Goal: Information Seeking & Learning: Learn about a topic

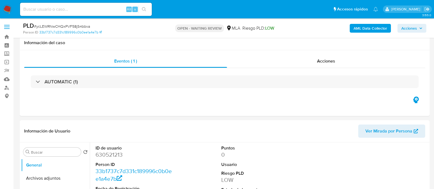
select select "10"
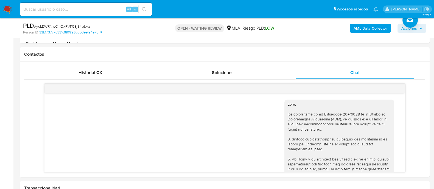
scroll to position [348, 0]
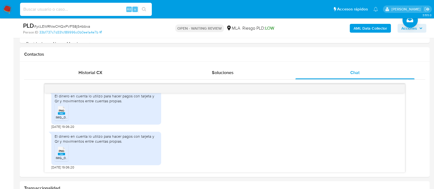
click at [90, 7] on input at bounding box center [86, 9] width 132 height 7
paste input "mEd68ZWVvcujuU8pgSraOIAu"
type input "mEd68ZWVvcujuU8pgSraOIAu"
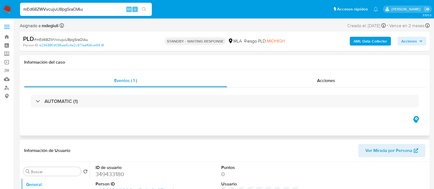
select select "10"
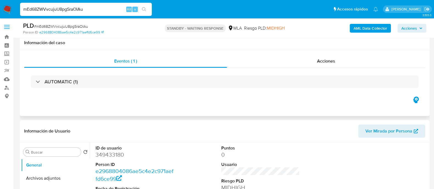
scroll to position [206, 0]
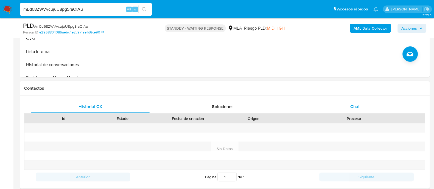
click at [321, 103] on div "Chat" at bounding box center [354, 106] width 119 height 13
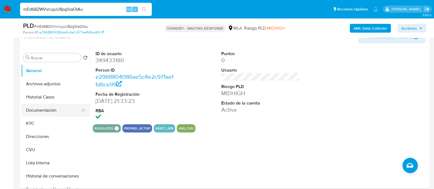
scroll to position [103, 0]
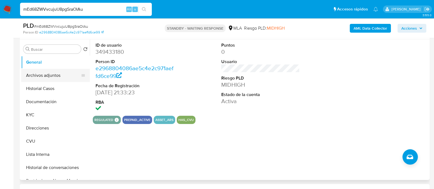
click at [36, 75] on button "Archivos adjuntos" at bounding box center [53, 75] width 64 height 13
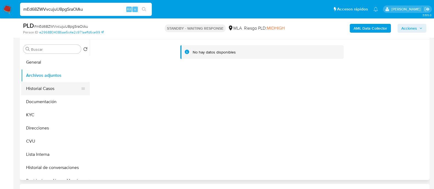
click at [44, 86] on button "Historial Casos" at bounding box center [53, 88] width 64 height 13
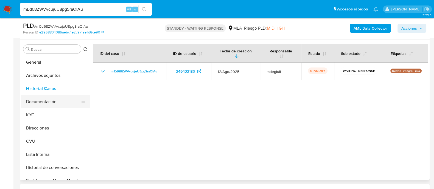
click at [49, 104] on button "Documentación" at bounding box center [53, 101] width 64 height 13
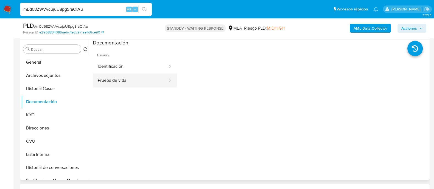
click at [118, 83] on button "Prueba de vida" at bounding box center [130, 80] width 75 height 14
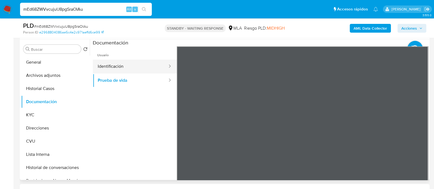
click at [143, 69] on button "Identificación" at bounding box center [130, 67] width 75 height 14
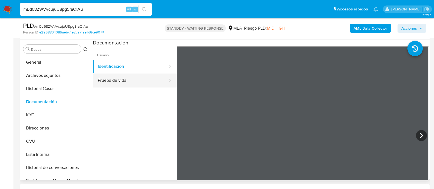
click at [152, 84] on button "Prueba de vida" at bounding box center [130, 80] width 75 height 14
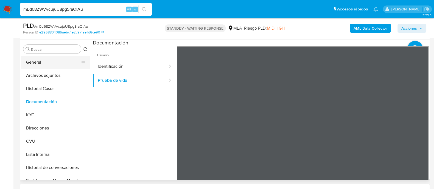
click at [56, 64] on button "General" at bounding box center [53, 62] width 64 height 13
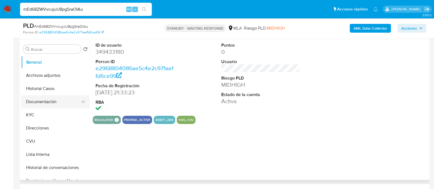
click at [44, 99] on button "Documentación" at bounding box center [53, 101] width 64 height 13
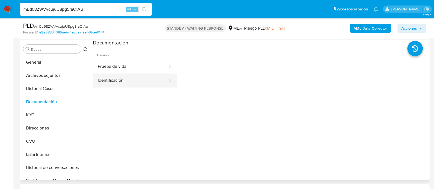
click at [129, 81] on button "Identificación" at bounding box center [130, 80] width 75 height 14
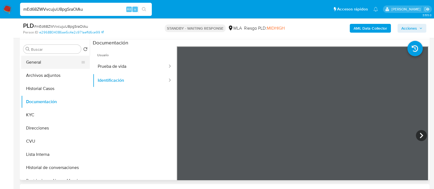
click at [38, 60] on button "General" at bounding box center [53, 62] width 64 height 13
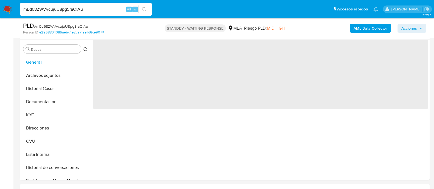
scroll to position [137, 0]
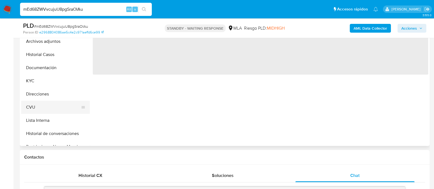
click at [41, 108] on button "CVU" at bounding box center [53, 107] width 64 height 13
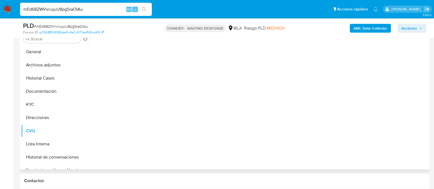
scroll to position [103, 0]
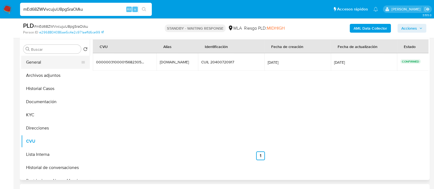
click at [37, 59] on button "General" at bounding box center [53, 62] width 64 height 13
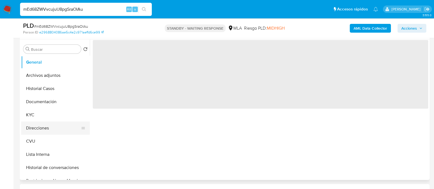
click at [38, 124] on button "Direcciones" at bounding box center [53, 127] width 64 height 13
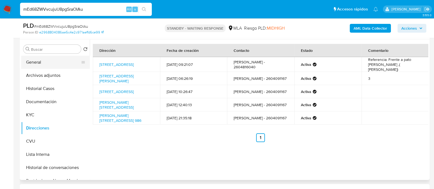
click at [44, 64] on button "General" at bounding box center [53, 62] width 64 height 13
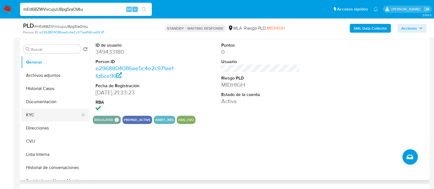
click at [32, 114] on button "KYC" at bounding box center [53, 114] width 64 height 13
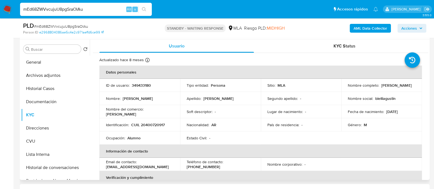
click at [140, 83] on p "349433180" at bounding box center [141, 85] width 19 height 5
copy p "349433180"
click at [53, 104] on button "Documentación" at bounding box center [53, 101] width 64 height 13
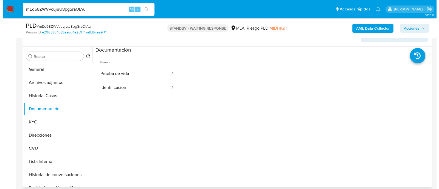
scroll to position [0, 0]
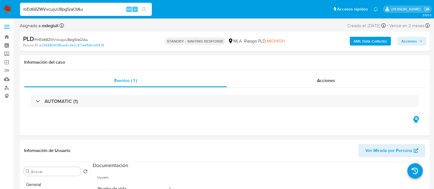
click at [373, 42] on b "AML Data Collector" at bounding box center [369, 41] width 33 height 9
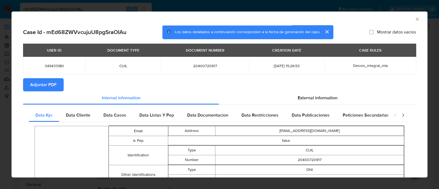
click at [51, 84] on span "Adjuntar PDF" at bounding box center [43, 85] width 26 height 12
click at [80, 114] on span "Data Cliente" at bounding box center [78, 115] width 24 height 6
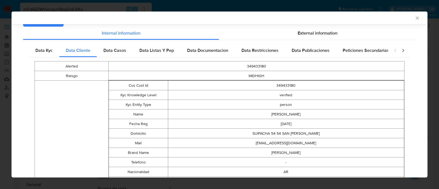
scroll to position [61, 0]
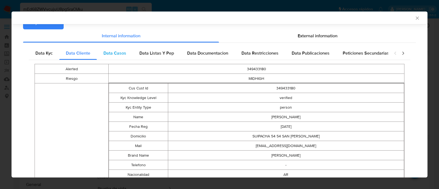
click at [123, 54] on span "Data Casos" at bounding box center [114, 53] width 23 height 6
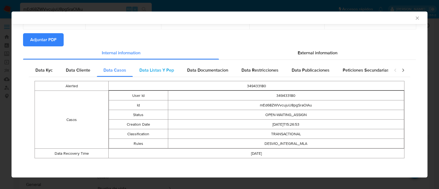
click at [162, 73] on span "Data Listas Y Pep" at bounding box center [156, 70] width 35 height 6
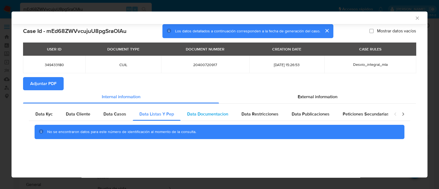
click at [205, 111] on span "Data Documentacion" at bounding box center [207, 114] width 41 height 6
click at [270, 123] on div "No se encontraron datos para este número de identificación al momento de la con…" at bounding box center [219, 132] width 381 height 22
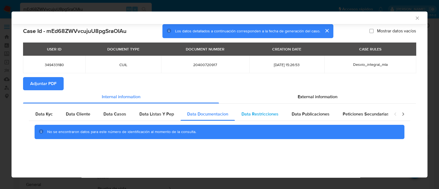
click at [278, 117] on div "Data Restricciones" at bounding box center [260, 114] width 50 height 13
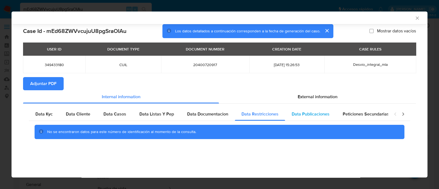
click at [313, 117] on span "Data Publicaciones" at bounding box center [311, 114] width 38 height 6
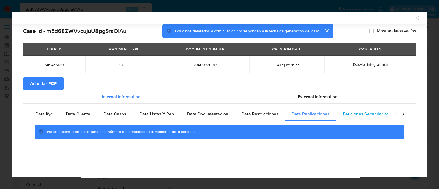
drag, startPoint x: 354, startPoint y: 110, endPoint x: 387, endPoint y: 110, distance: 32.4
click at [355, 110] on div "Peticiones Secundarias" at bounding box center [366, 114] width 60 height 13
click at [402, 113] on icon "closure-recommendation-modal" at bounding box center [402, 113] width 5 height 5
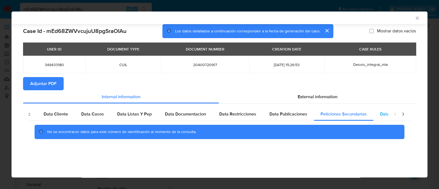
scroll to position [0, 48]
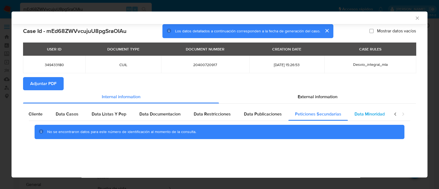
click at [363, 113] on span "Data Minoridad" at bounding box center [369, 114] width 30 height 6
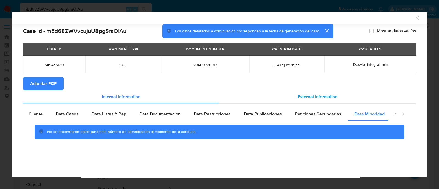
click at [333, 101] on div "External information" at bounding box center [317, 96] width 197 height 13
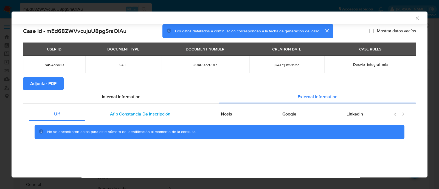
click at [121, 114] on span "Afip Constancia De Inscripción" at bounding box center [140, 114] width 60 height 6
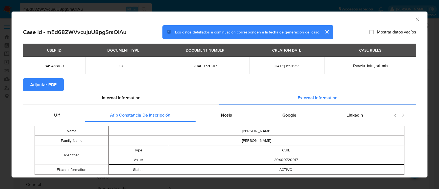
scroll to position [15, 0]
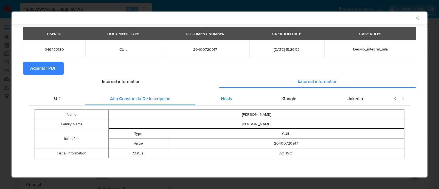
click at [221, 100] on span "Nosis" at bounding box center [226, 98] width 11 height 6
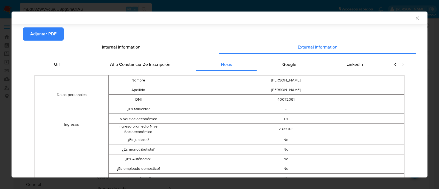
scroll to position [84, 0]
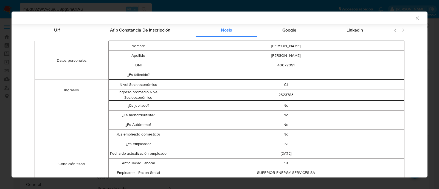
click at [283, 144] on td "Si" at bounding box center [286, 144] width 236 height 10
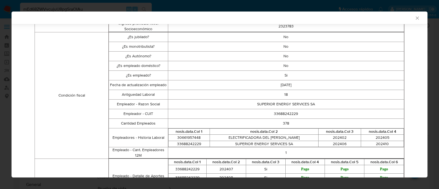
click at [285, 84] on td "2024-11-28" at bounding box center [286, 85] width 236 height 10
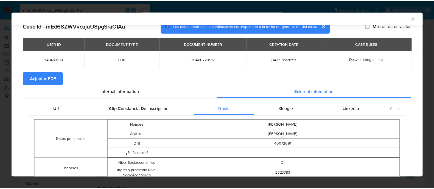
scroll to position [0, 0]
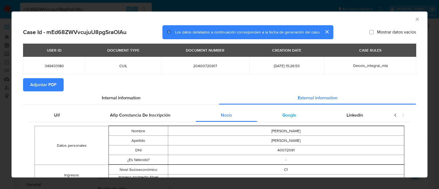
click at [282, 112] on span "Google" at bounding box center [289, 115] width 14 height 6
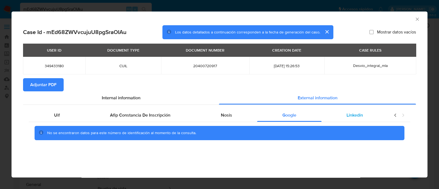
click at [366, 121] on div "Linkedin" at bounding box center [354, 115] width 67 height 13
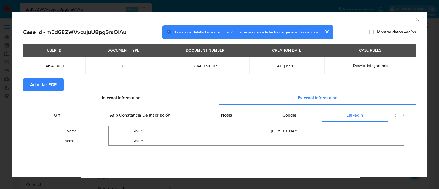
click at [402, 115] on icon "closure-recommendation-modal" at bounding box center [402, 114] width 5 height 5
click at [0, 100] on div "AML Data Collector Case Id - mEd68ZWVvcujuU8pgSraOIAu Los datos detallados a co…" at bounding box center [219, 94] width 439 height 189
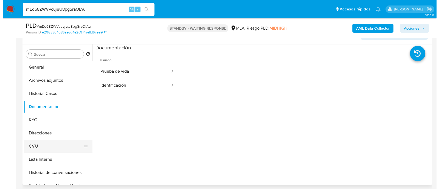
scroll to position [103, 0]
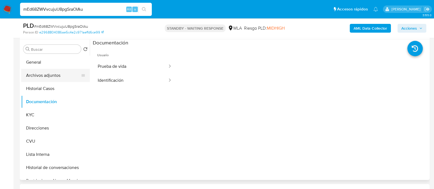
click at [47, 73] on button "Archivos adjuntos" at bounding box center [53, 75] width 64 height 13
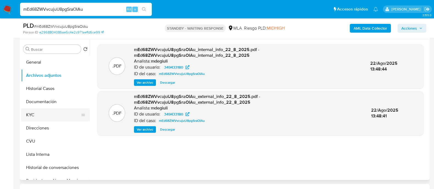
click at [41, 113] on button "KYC" at bounding box center [53, 114] width 64 height 13
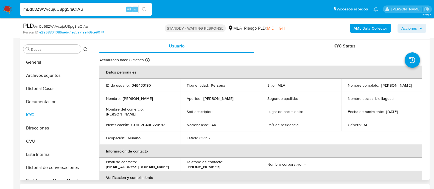
click at [156, 123] on p "CUIL 20400720917" at bounding box center [147, 124] width 33 height 5
copy p "20400720917"
click at [367, 28] on b "AML Data Collector" at bounding box center [369, 28] width 33 height 9
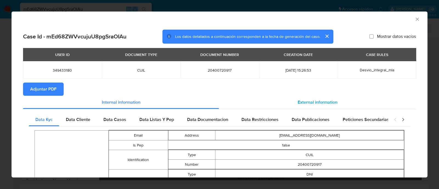
click at [326, 101] on span "External information" at bounding box center [318, 102] width 40 height 6
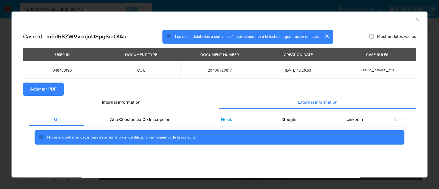
click at [236, 118] on div "Nosis" at bounding box center [226, 119] width 61 height 13
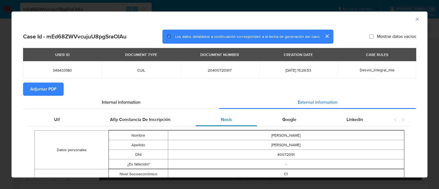
click at [236, 118] on div "Nosis" at bounding box center [226, 119] width 61 height 13
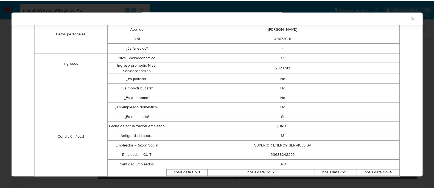
scroll to position [136, 0]
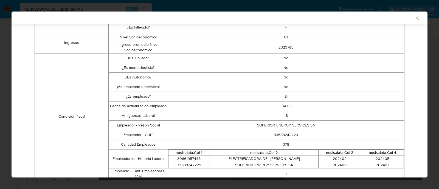
click at [414, 18] on icon "Cerrar ventana" at bounding box center [416, 17] width 5 height 5
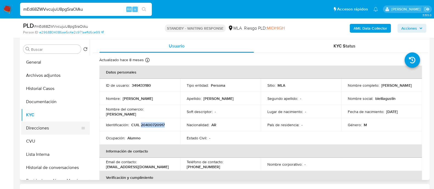
click at [35, 128] on button "Direcciones" at bounding box center [53, 127] width 64 height 13
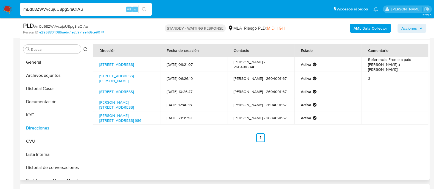
click at [149, 147] on div "Dirección Fecha de creación Contacto Estado Comentario Calle Buenos Aires Sn, P…" at bounding box center [259, 109] width 338 height 140
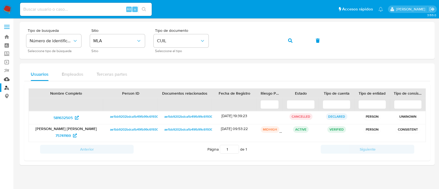
click at [8, 79] on link "Mulan" at bounding box center [32, 79] width 65 height 9
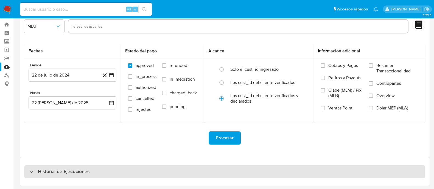
click at [84, 175] on div "Historial de Ejecuciones" at bounding box center [224, 171] width 401 height 13
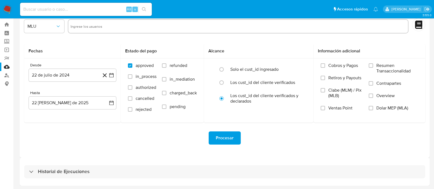
select select "10"
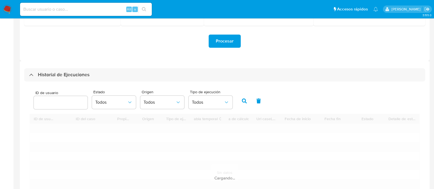
scroll to position [167, 0]
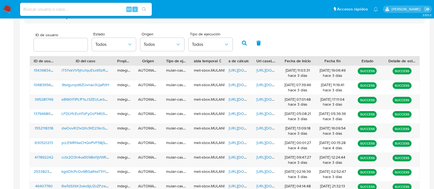
click at [60, 47] on input "number" at bounding box center [61, 44] width 54 height 7
type input "349433180"
click at [240, 43] on button "button" at bounding box center [244, 42] width 14 height 13
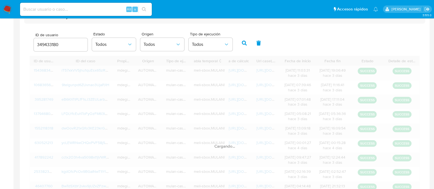
scroll to position [89, 0]
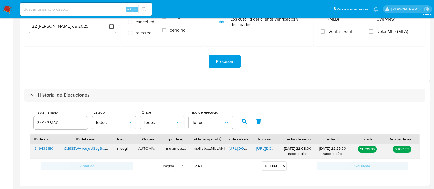
click at [241, 146] on span "https://docs.google.com/spreadsheets/d/1lI588vQ05Yspqu5h8fMFlDjHO7dRNklvgSKbWR1…" at bounding box center [247, 148] width 38 height 5
click at [267, 148] on span "https://docs.google.com/document/d/1kvBVkFw6xvqmDwmafIl3SQtr00s3rQTjDmWocAUz-8I…" at bounding box center [275, 148] width 38 height 5
click at [7, 8] on img at bounding box center [7, 9] width 9 height 9
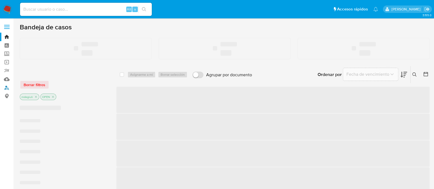
click at [7, 88] on link "Buscador de personas" at bounding box center [32, 87] width 65 height 9
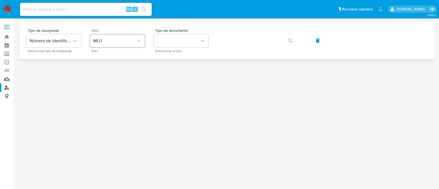
click at [140, 33] on div "Sitio MLU Sitio" at bounding box center [117, 41] width 55 height 24
click at [135, 41] on span "MLU" at bounding box center [114, 40] width 43 height 5
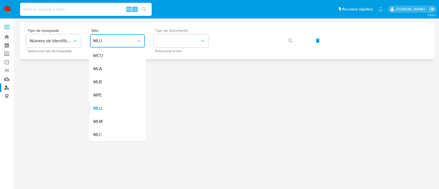
drag, startPoint x: 107, startPoint y: 73, endPoint x: 165, endPoint y: 48, distance: 63.4
click at [107, 74] on div "MLA" at bounding box center [115, 68] width 45 height 13
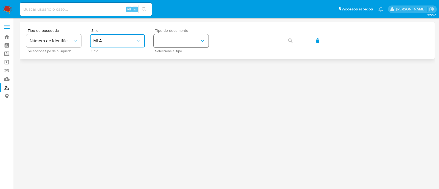
click at [173, 43] on button "identificationType" at bounding box center [181, 40] width 55 height 13
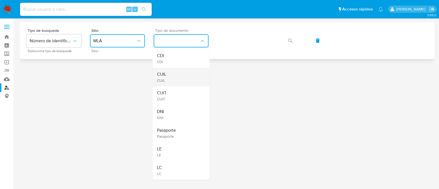
click at [169, 76] on div "CUIL CUIL" at bounding box center [179, 77] width 45 height 19
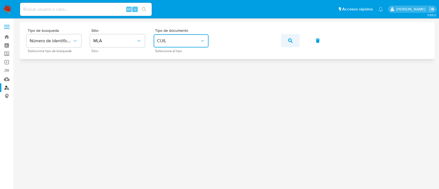
click at [292, 40] on button "button" at bounding box center [290, 40] width 19 height 13
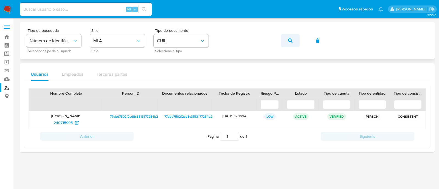
click at [292, 38] on icon "button" at bounding box center [290, 40] width 4 height 4
click at [287, 36] on button "button" at bounding box center [290, 40] width 19 height 13
click at [74, 122] on span "240715995" at bounding box center [66, 122] width 25 height 9
click at [291, 43] on span "button" at bounding box center [290, 41] width 4 height 12
click at [63, 121] on span "2350075903" at bounding box center [63, 122] width 22 height 9
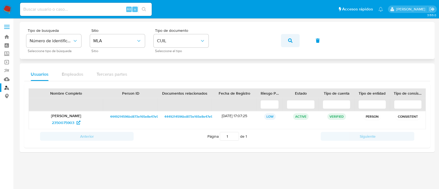
click at [292, 38] on span "button" at bounding box center [290, 41] width 4 height 12
click at [68, 120] on span "240715995" at bounding box center [63, 122] width 19 height 9
click at [289, 40] on icon "button" at bounding box center [290, 40] width 4 height 4
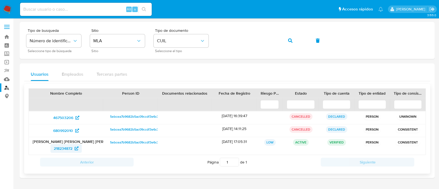
click at [65, 149] on span "218234872" at bounding box center [63, 148] width 19 height 9
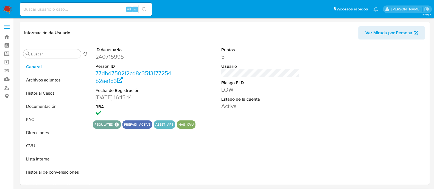
select select "10"
click at [38, 134] on button "Direcciones" at bounding box center [53, 132] width 64 height 13
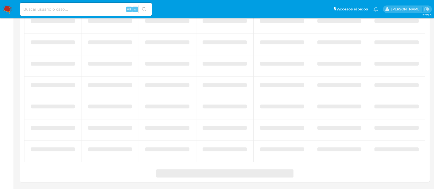
select select "10"
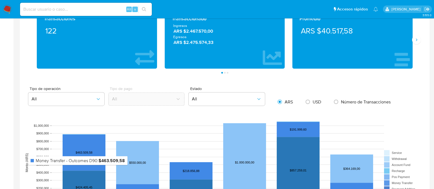
scroll to position [100, 0]
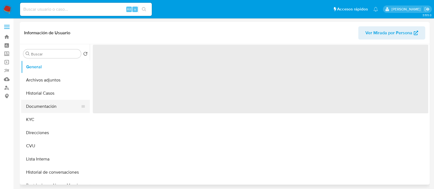
click at [37, 106] on button "Documentación" at bounding box center [53, 106] width 64 height 13
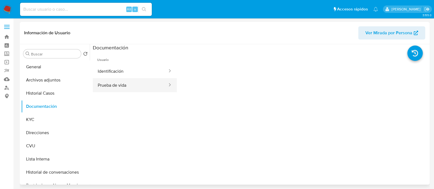
select select "10"
click at [107, 84] on button "Prueba de vida" at bounding box center [130, 85] width 75 height 14
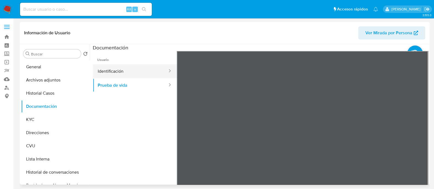
click at [138, 77] on button "Identificación" at bounding box center [130, 71] width 75 height 14
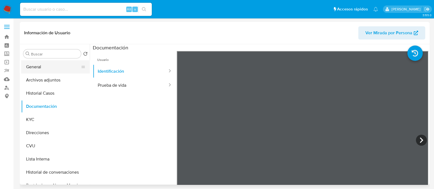
click at [51, 66] on button "General" at bounding box center [53, 66] width 64 height 13
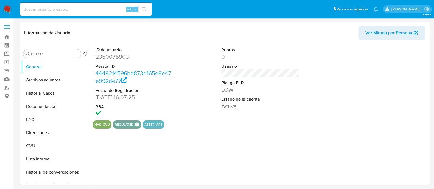
select select "10"
click at [56, 80] on button "Archivos adjuntos" at bounding box center [53, 79] width 64 height 13
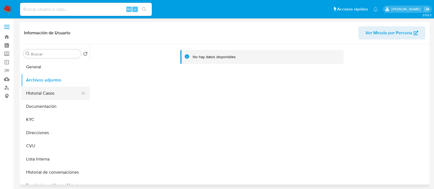
click at [40, 90] on button "Historial Casos" at bounding box center [53, 93] width 64 height 13
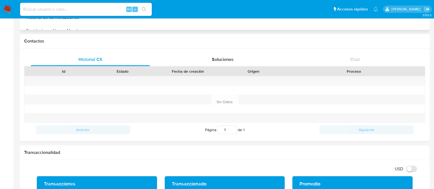
scroll to position [274, 0]
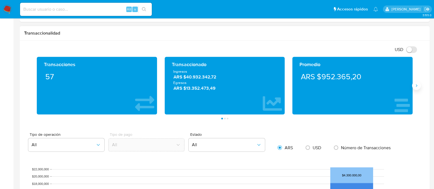
click at [418, 88] on button "Siguiente" at bounding box center [416, 85] width 9 height 9
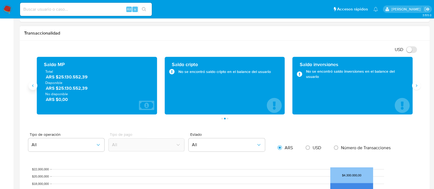
click at [32, 86] on icon "Anterior" at bounding box center [33, 85] width 4 height 4
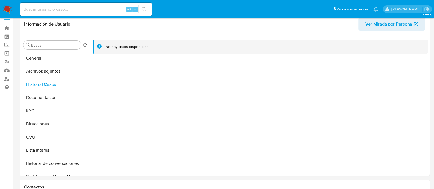
scroll to position [0, 0]
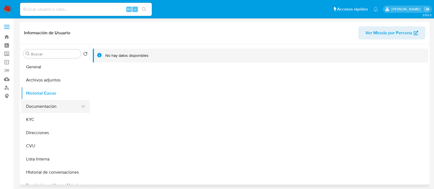
click at [41, 107] on button "Documentación" at bounding box center [53, 106] width 64 height 13
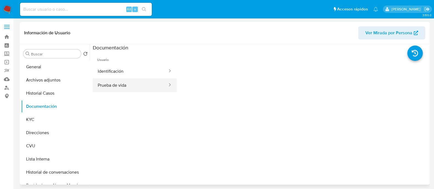
click at [125, 83] on button "Prueba de vida" at bounding box center [130, 85] width 75 height 14
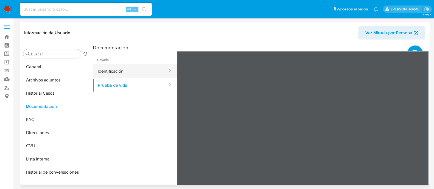
click at [136, 65] on button "Identificación" at bounding box center [130, 71] width 75 height 14
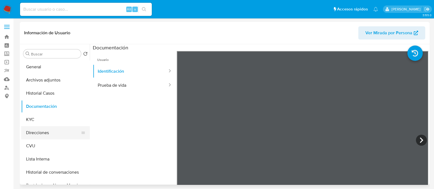
click at [35, 129] on button "Direcciones" at bounding box center [53, 132] width 64 height 13
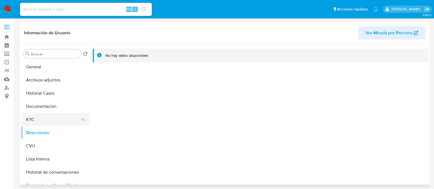
click at [32, 118] on button "KYC" at bounding box center [53, 119] width 64 height 13
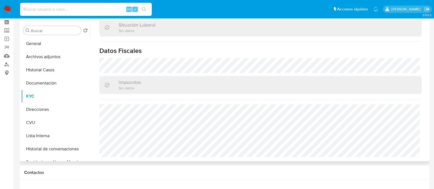
scroll to position [34, 0]
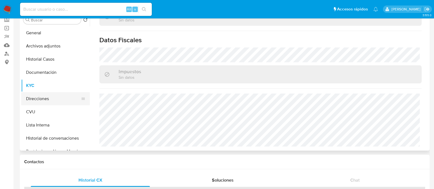
click at [46, 98] on button "Direcciones" at bounding box center [53, 98] width 64 height 13
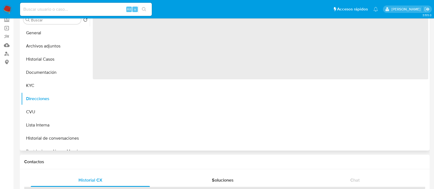
scroll to position [0, 0]
click at [32, 81] on button "KYC" at bounding box center [53, 85] width 64 height 13
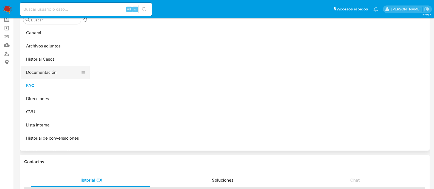
click at [34, 71] on button "Documentación" at bounding box center [53, 72] width 64 height 13
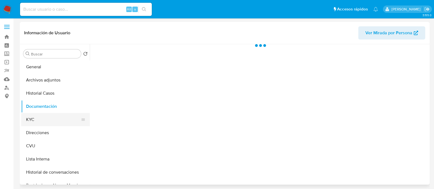
click at [32, 119] on button "KYC" at bounding box center [53, 119] width 64 height 13
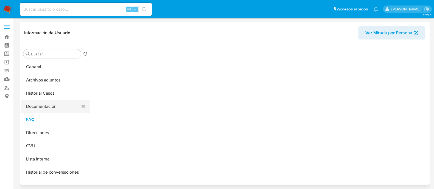
click at [39, 109] on button "Documentación" at bounding box center [53, 106] width 64 height 13
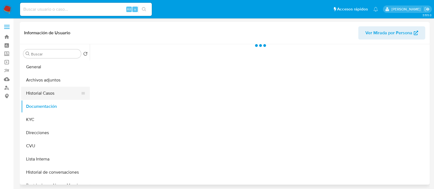
click at [51, 89] on button "Historial Casos" at bounding box center [53, 93] width 64 height 13
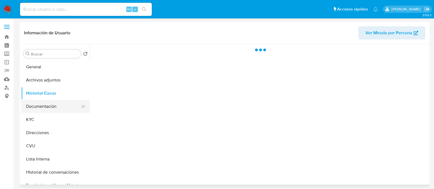
click at [43, 100] on button "Documentación" at bounding box center [53, 106] width 64 height 13
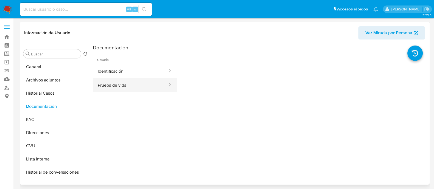
click at [114, 86] on button "Prueba de vida" at bounding box center [130, 85] width 75 height 14
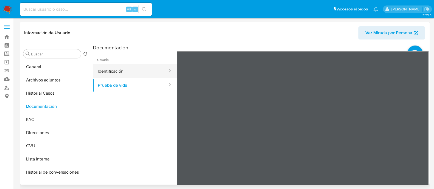
click at [122, 73] on button "Identificación" at bounding box center [130, 71] width 75 height 14
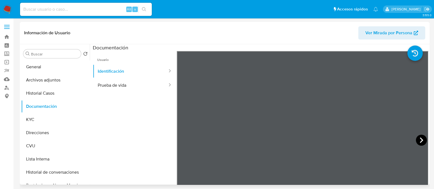
click at [416, 142] on icon at bounding box center [420, 140] width 11 height 11
click at [41, 135] on button "Direcciones" at bounding box center [53, 132] width 64 height 13
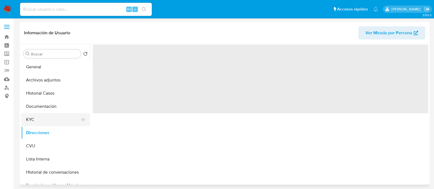
click at [38, 116] on button "KYC" at bounding box center [53, 119] width 64 height 13
click at [40, 131] on button "Direcciones" at bounding box center [53, 132] width 64 height 13
select select "10"
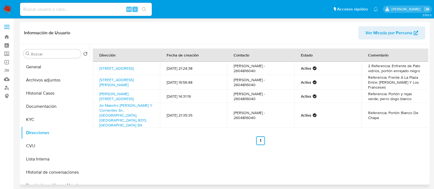
click at [152, 136] on ul "Anterior 1 Siguiente" at bounding box center [260, 140] width 335 height 9
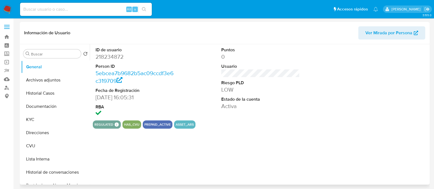
select select "10"
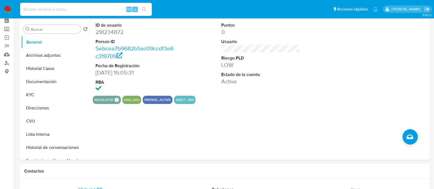
scroll to position [34, 0]
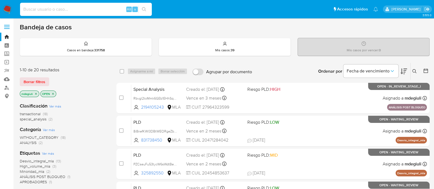
click at [63, 9] on input at bounding box center [86, 9] width 132 height 7
paste input "HImiXsKnF2ERIPJ8RIBkl8fM"
type input "HImiXsKnF2ERIPJ8RIBkl8fM"
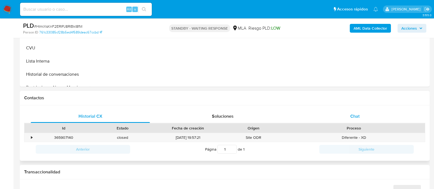
scroll to position [206, 0]
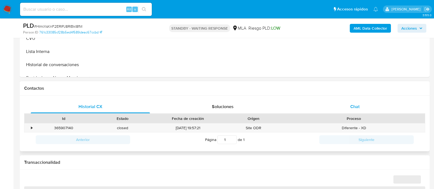
click at [347, 104] on div "Chat" at bounding box center [354, 106] width 119 height 13
select select "10"
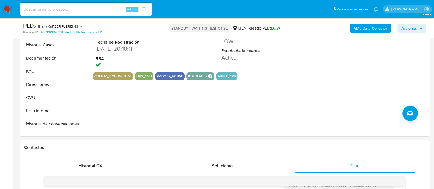
scroll to position [103, 0]
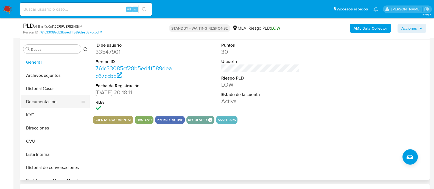
click at [48, 100] on button "Documentación" at bounding box center [53, 101] width 64 height 13
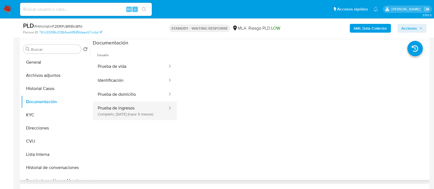
click at [117, 109] on button "Prueba de ingresos Completo: [DATE] (hace 5 meses)" at bounding box center [130, 110] width 75 height 19
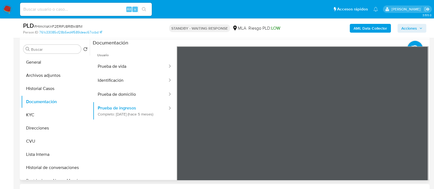
scroll to position [3, 0]
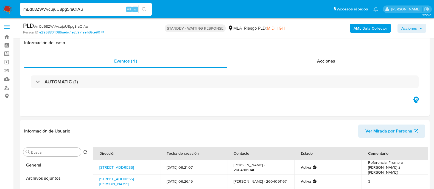
select select "10"
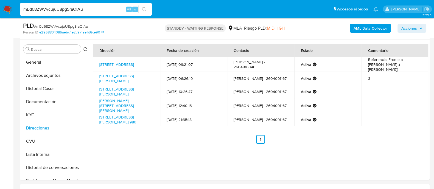
scroll to position [352, 0]
click at [75, 7] on input "mEd68ZWVvcujuU8pgSraOIAu" at bounding box center [86, 9] width 132 height 7
paste input "UwKfSaAdiX2kunOF6X6w3R4"
type input "UwKfSaAdiX2kunOF6X6w3R4u"
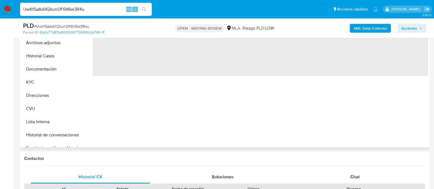
scroll to position [137, 0]
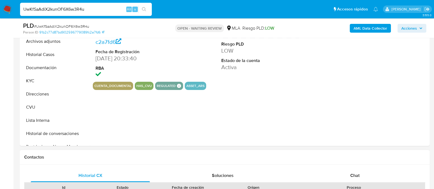
click at [323, 172] on div "Chat" at bounding box center [354, 175] width 119 height 13
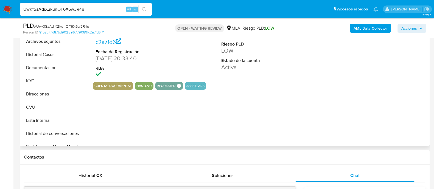
select select "10"
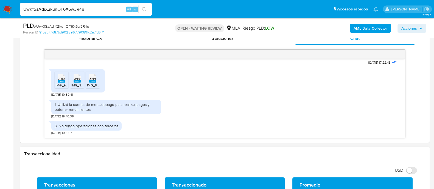
scroll to position [377, 0]
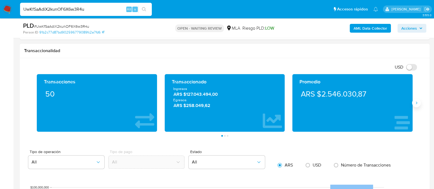
click at [415, 104] on icon "Siguiente" at bounding box center [415, 103] width 1 height 2
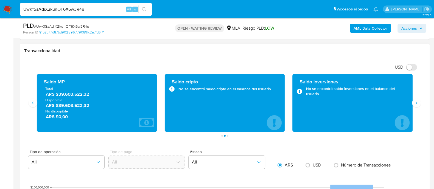
click at [66, 98] on span "Disponible" at bounding box center [96, 99] width 103 height 5
click at [33, 102] on icon "Anterior" at bounding box center [32, 103] width 1 height 2
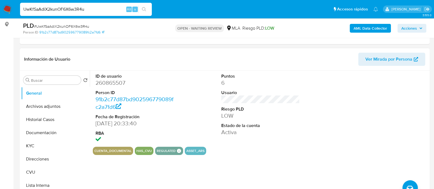
scroll to position [68, 0]
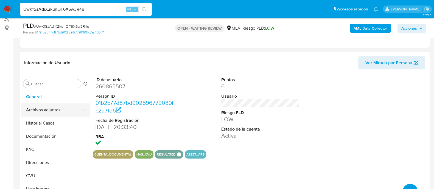
click at [44, 111] on button "Archivos adjuntos" at bounding box center [53, 109] width 64 height 13
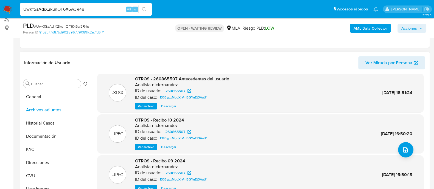
scroll to position [103, 0]
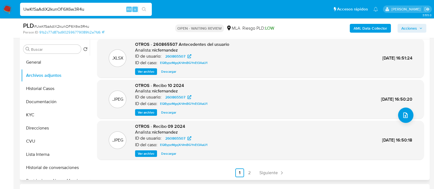
click at [139, 110] on span "Ver archivo" at bounding box center [146, 112] width 16 height 5
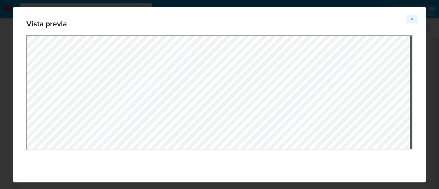
click at [410, 20] on icon "Attachment preview" at bounding box center [412, 19] width 4 height 4
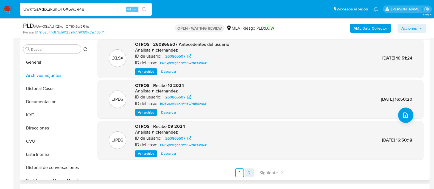
click at [249, 176] on link "2" at bounding box center [249, 172] width 9 height 9
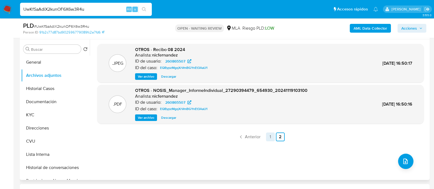
click at [269, 137] on link "1" at bounding box center [270, 136] width 9 height 9
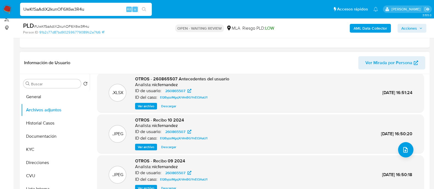
scroll to position [103, 0]
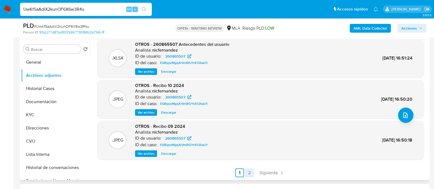
click at [245, 173] on link "2" at bounding box center [249, 172] width 9 height 9
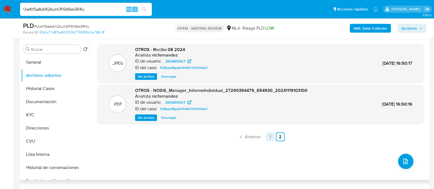
click at [267, 137] on link "1" at bounding box center [270, 136] width 9 height 9
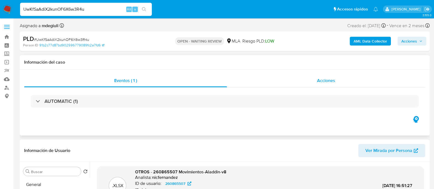
click at [323, 79] on span "Acciones" at bounding box center [326, 80] width 18 height 6
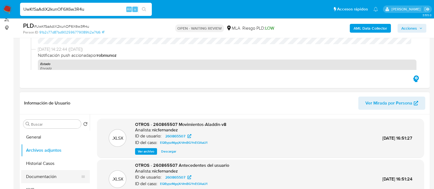
scroll to position [103, 0]
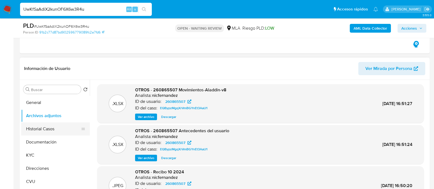
click at [43, 123] on button "Historial Casos" at bounding box center [53, 128] width 64 height 13
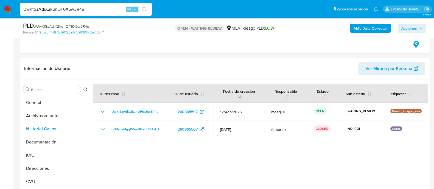
click at [73, 7] on input "UwKfSaAdiX2kunOF6X6w3R4u" at bounding box center [86, 9] width 132 height 7
click at [72, 7] on input "UwKfSaAdiX2kunOF6X6w3R4u" at bounding box center [86, 9] width 132 height 7
paste input "gklNkCWkBJ2QzoVRP1afrz4Q"
type input "gklNkCWkBJ2QzoVRP1afrz4Q"
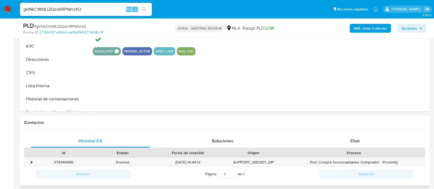
select select "10"
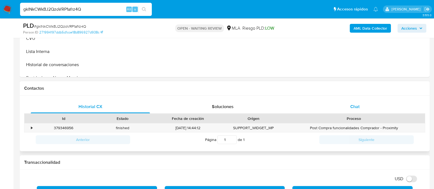
click at [342, 105] on div "Chat" at bounding box center [354, 106] width 119 height 13
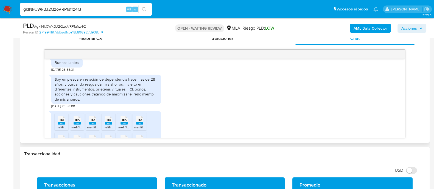
scroll to position [304, 0]
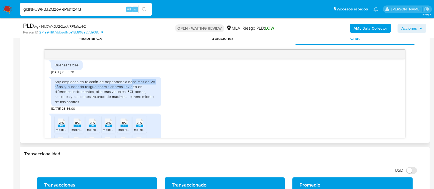
drag, startPoint x: 131, startPoint y: 92, endPoint x: 130, endPoint y: 97, distance: 4.7
click at [131, 97] on div "Soy empleada en relación de dependencia hace mas de 28 años, y buscando resguar…" at bounding box center [106, 91] width 103 height 25
click at [119, 101] on div "Soy empleada en relación de dependencia hace mas de 28 años, y buscando resguar…" at bounding box center [106, 91] width 103 height 25
drag, startPoint x: 125, startPoint y: 99, endPoint x: 123, endPoint y: 103, distance: 3.7
click at [125, 103] on div "Soy empleada en relación de dependencia hace mas de 28 años, y buscando resguar…" at bounding box center [106, 91] width 103 height 25
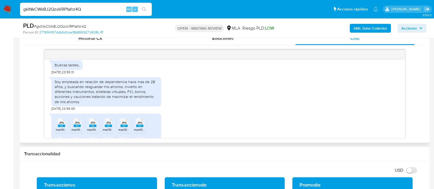
click at [112, 104] on div "Soy empleada en relación de dependencia hace mas de 28 años, y buscando resguar…" at bounding box center [106, 91] width 103 height 25
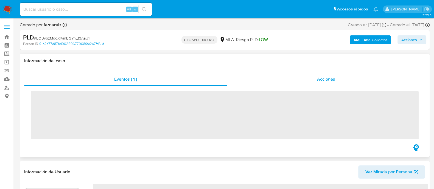
click at [309, 80] on div "Acciones" at bounding box center [326, 79] width 198 height 13
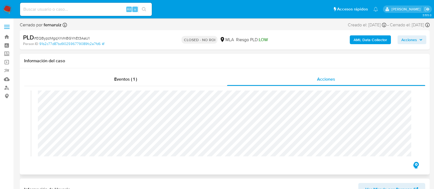
select select "10"
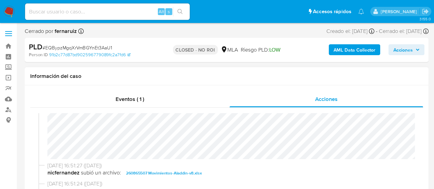
scroll to position [154, 0]
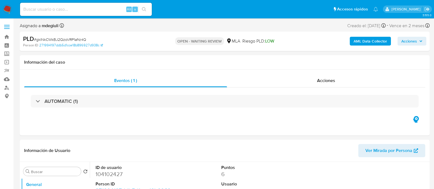
select select "10"
click at [95, 8] on input at bounding box center [86, 9] width 132 height 7
paste input "gklNkCWkBJ2QzoVRP1afrz4Q"
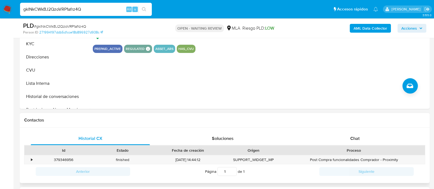
scroll to position [206, 0]
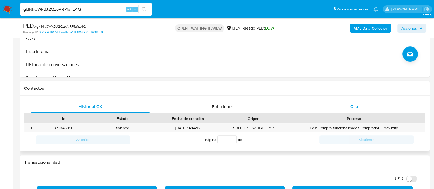
click at [346, 100] on div "Chat" at bounding box center [354, 106] width 119 height 13
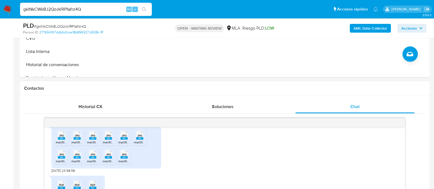
scroll to position [240, 0]
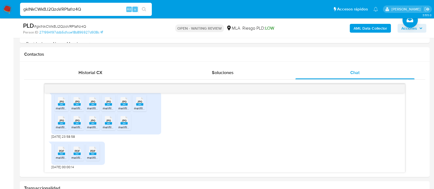
click at [78, 10] on input "gklNkCWkBJ2QzoVRP1afrz4Q" at bounding box center [86, 9] width 132 height 7
paste input "qisbEyxUCdRA2zXz9IeKUWrO"
type input "qisbEyxUCdRA2zXz9IeKUWrO"
click at [143, 9] on icon "search-icon" at bounding box center [144, 9] width 4 height 4
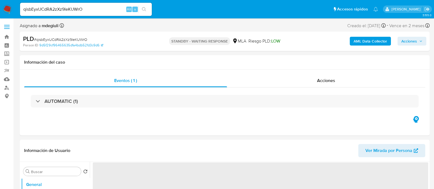
select select "10"
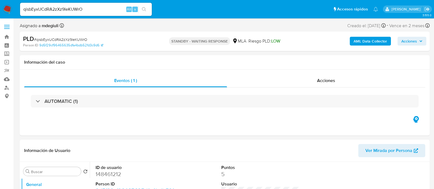
click at [73, 6] on input "qisbEyxUCdRA2zXz9IeKUWrO" at bounding box center [86, 9] width 132 height 7
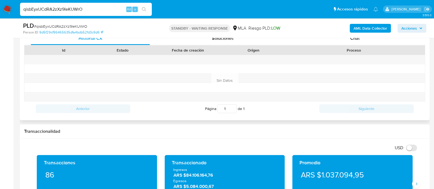
scroll to position [206, 0]
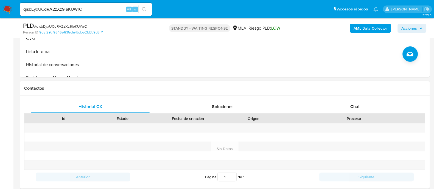
click at [346, 97] on div "Historial CX Soluciones Chat Id Estado Fecha de creación Origen Proceso Anterio…" at bounding box center [224, 142] width 409 height 93
click at [345, 102] on div "Chat" at bounding box center [354, 106] width 119 height 13
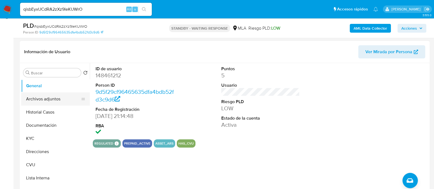
scroll to position [68, 0]
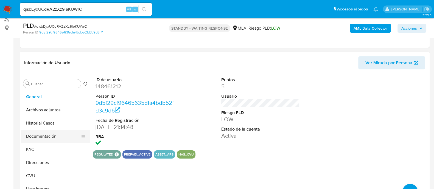
click at [41, 132] on button "Documentación" at bounding box center [53, 136] width 64 height 13
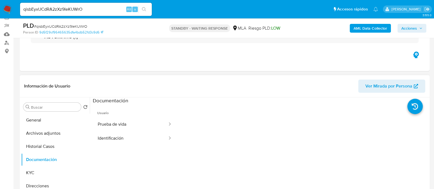
scroll to position [34, 0]
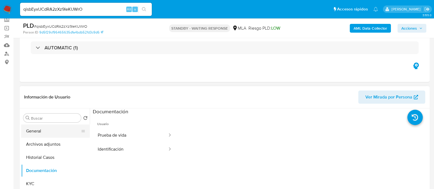
click at [35, 129] on button "General" at bounding box center [53, 131] width 64 height 13
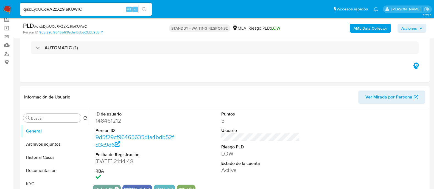
click at [56, 8] on input "qisbEyxUCdRA2zXz9IeKUWrO" at bounding box center [86, 9] width 132 height 7
paste input "ycLEWRNwCHQxPVF58jS4bbva"
type input "ycLEWRNwCHQxPVF58jS4bbva"
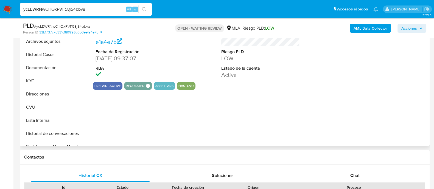
select select "10"
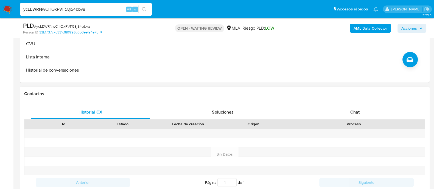
scroll to position [240, 0]
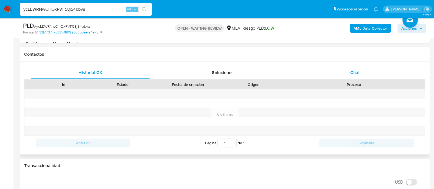
click at [353, 78] on div "Chat" at bounding box center [354, 72] width 119 height 13
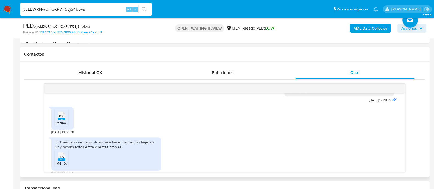
scroll to position [279, 0]
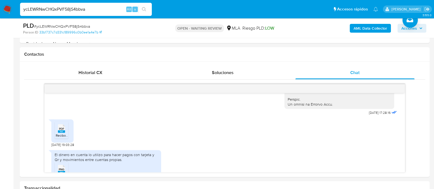
click at [67, 8] on input "ycLEWRNwCHQxPVF58jS4bbva" at bounding box center [86, 9] width 132 height 7
paste input "mEd68ZWVvcujuU8pgSraOIAu"
type input "mEd68ZWVvcujuU8pgSraOIAu"
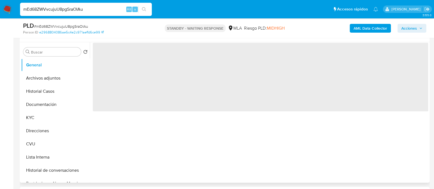
scroll to position [103, 0]
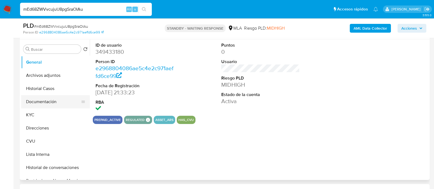
click at [48, 100] on button "Documentación" at bounding box center [53, 101] width 64 height 13
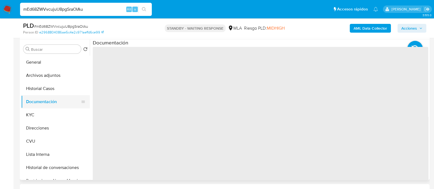
select select "10"
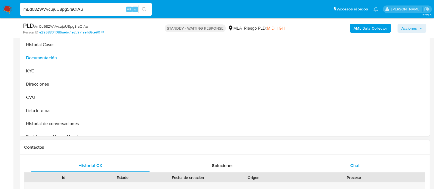
scroll to position [171, 0]
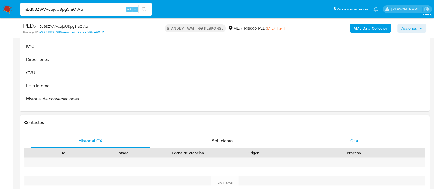
click at [344, 140] on div "Chat" at bounding box center [354, 140] width 119 height 13
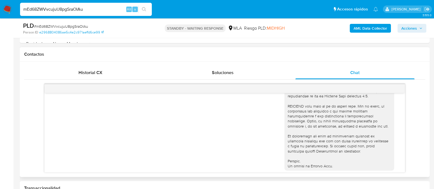
scroll to position [215, 0]
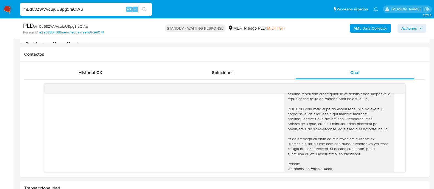
click at [61, 8] on input "mEd68ZWVvcujuU8pgSraOIAu" at bounding box center [86, 9] width 132 height 7
paste input "4YEyMOWt7IOXvwgsZffr3eoh"
type input "4YEyMOWt7IOXvwgsZffr3eoh"
click at [144, 10] on icon "search-icon" at bounding box center [144, 9] width 4 height 4
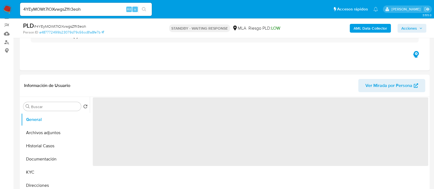
scroll to position [171, 0]
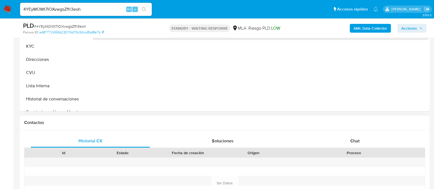
click at [320, 134] on div "Historial CX Soluciones Chat Id Estado Fecha de creación Origen Proceso Anterio…" at bounding box center [224, 176] width 409 height 93
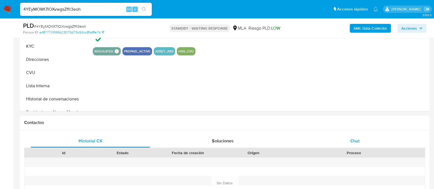
click at [319, 139] on div "Chat" at bounding box center [354, 140] width 119 height 13
select select "10"
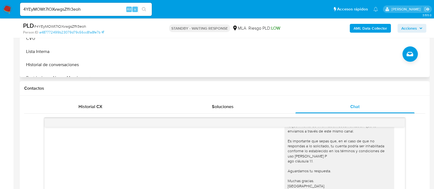
scroll to position [240, 0]
